Goal: Task Accomplishment & Management: Complete application form

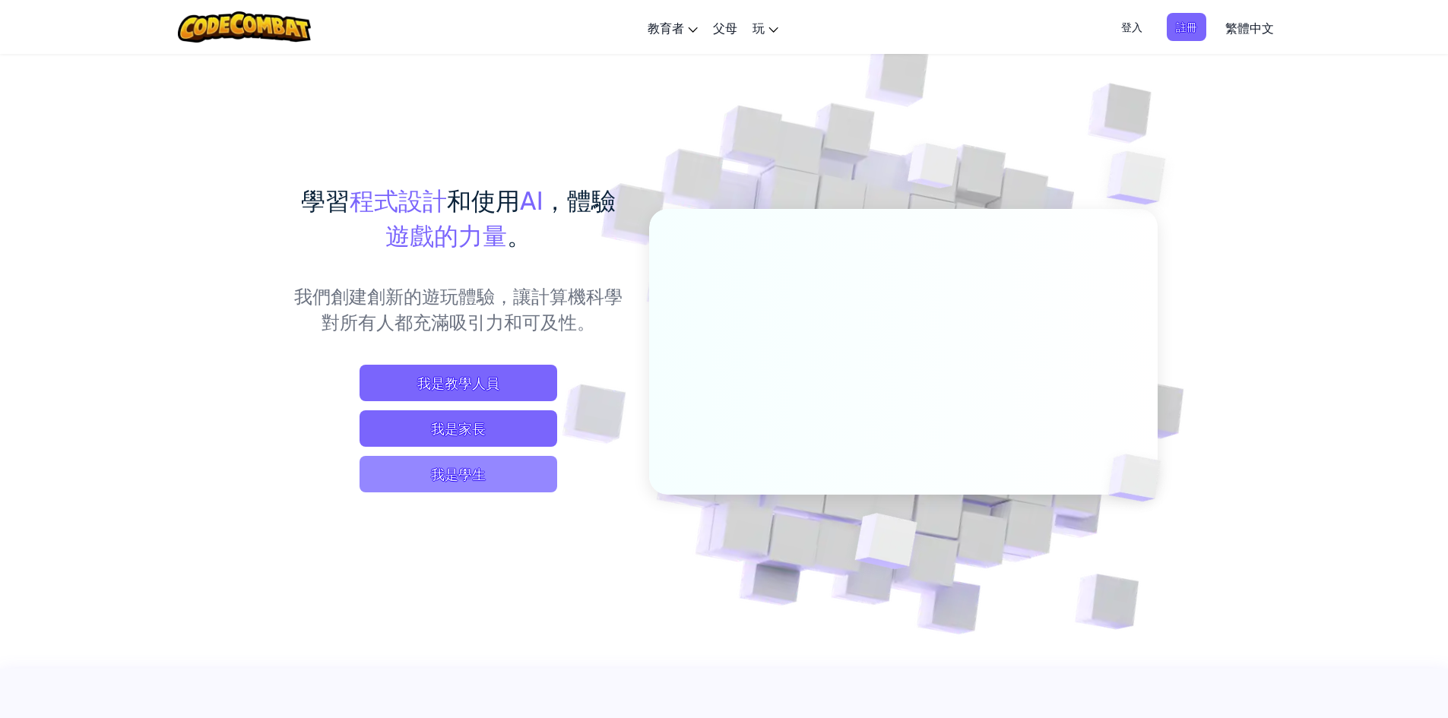
click at [466, 486] on span "我是學生" at bounding box center [459, 474] width 198 height 36
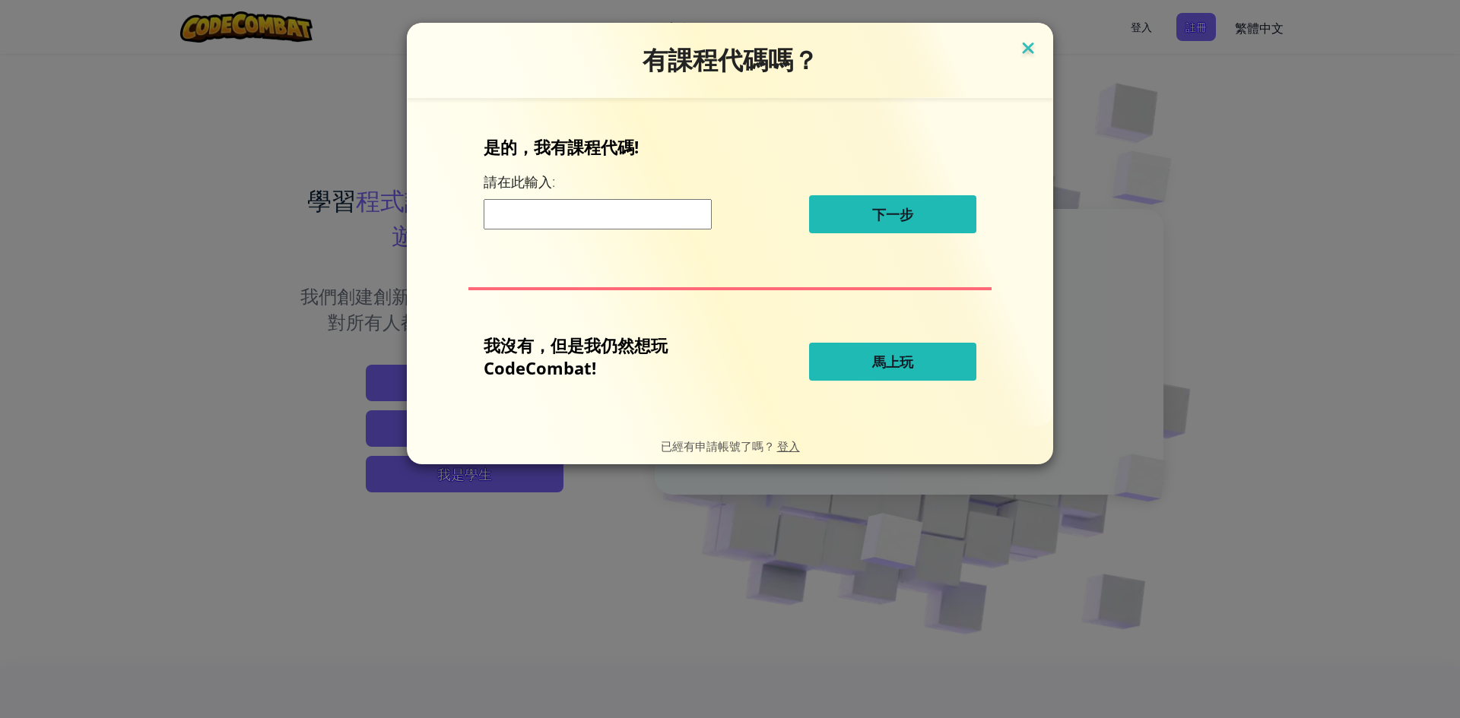
click at [1032, 48] on img at bounding box center [1028, 49] width 20 height 23
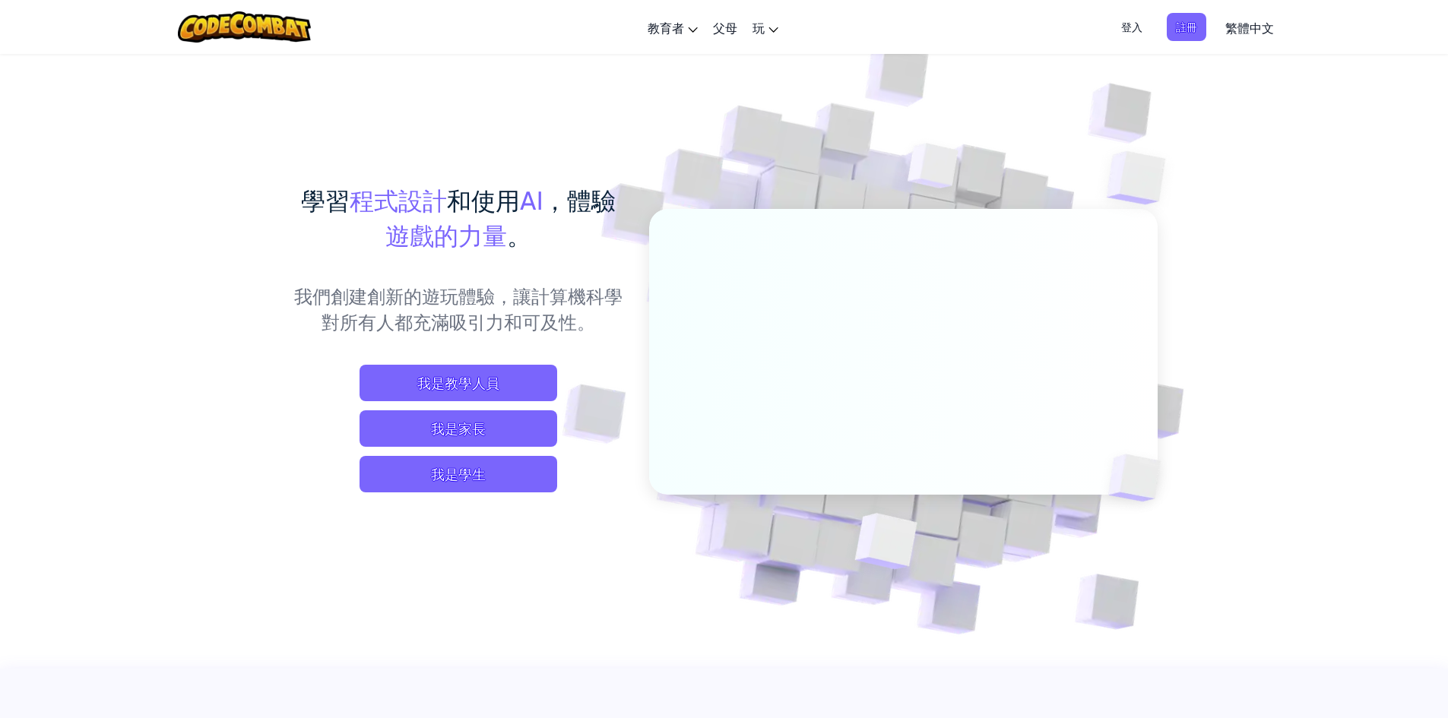
click at [1128, 27] on span "登入" at bounding box center [1132, 27] width 40 height 28
